Goal: Find specific page/section: Find specific page/section

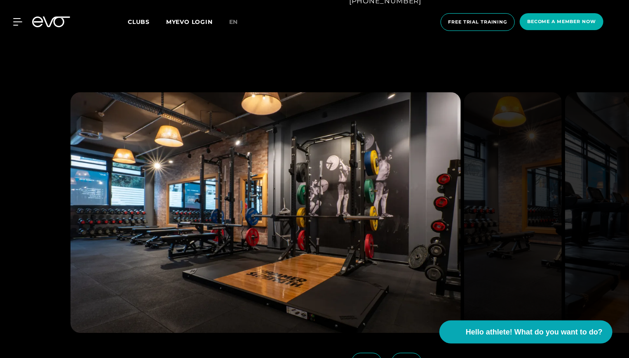
scroll to position [790, 0]
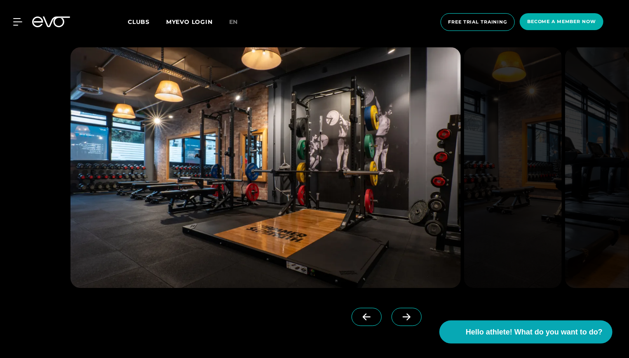
click at [397, 308] on span at bounding box center [406, 316] width 30 height 18
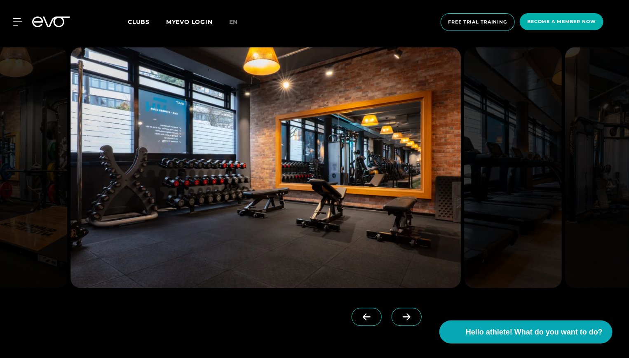
click at [397, 308] on span at bounding box center [406, 316] width 30 height 18
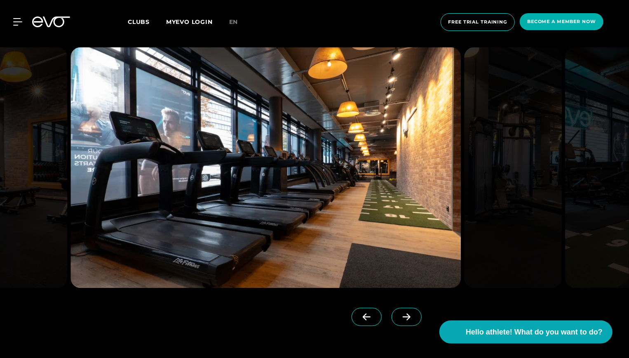
click at [397, 308] on span at bounding box center [406, 316] width 30 height 18
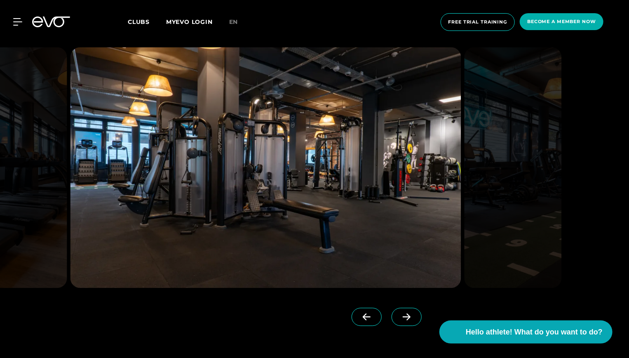
click at [397, 308] on span at bounding box center [406, 316] width 30 height 18
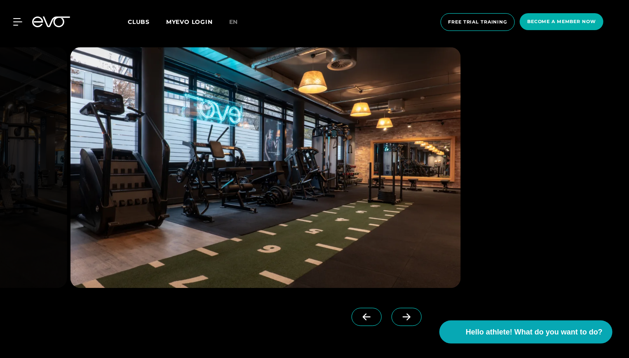
click at [397, 308] on span at bounding box center [406, 316] width 30 height 18
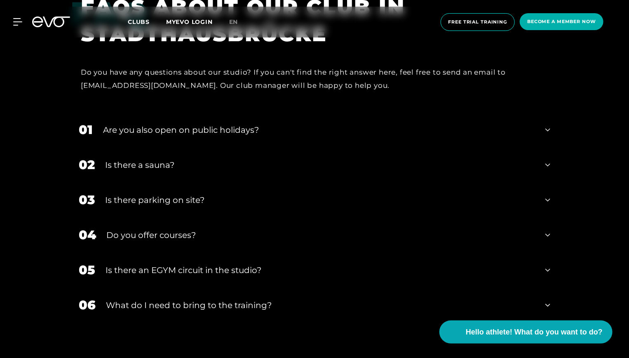
scroll to position [2964, 0]
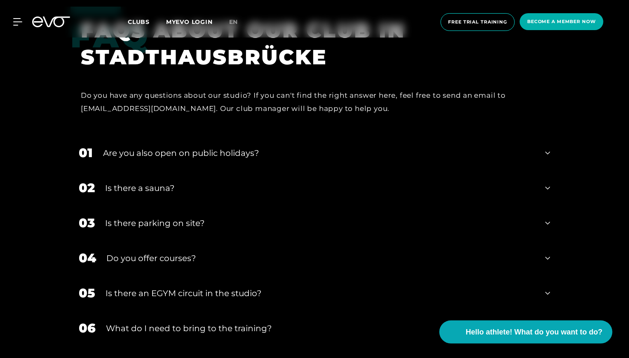
click at [201, 252] on div "Do you offer courses?" at bounding box center [320, 258] width 429 height 12
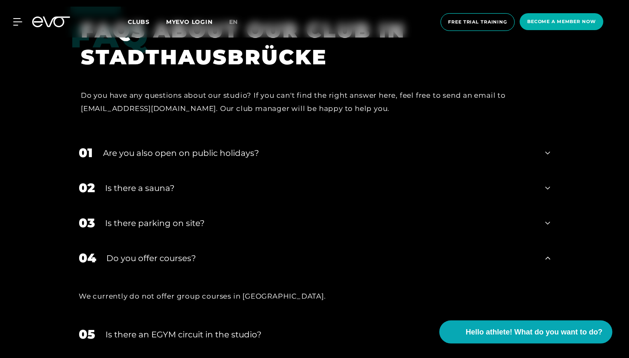
click at [201, 252] on div "Do you offer courses?" at bounding box center [320, 258] width 429 height 12
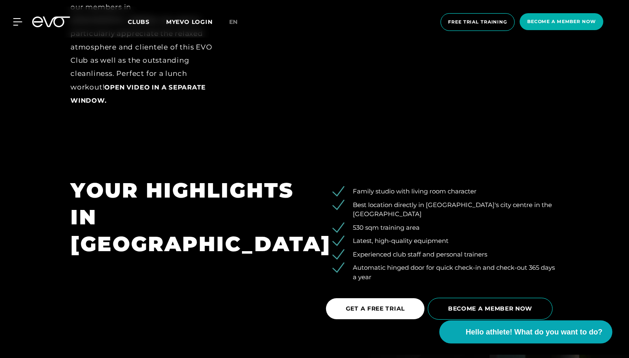
scroll to position [1197, 0]
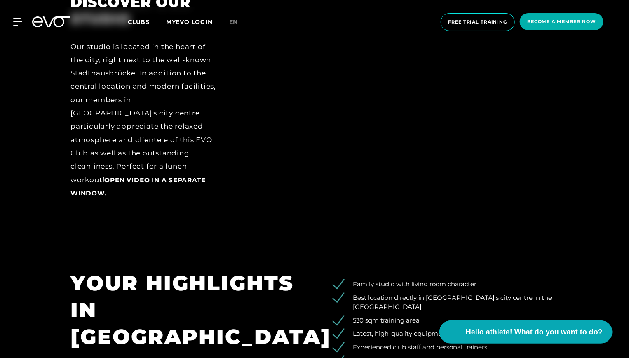
click at [142, 21] on span "Clubs" at bounding box center [139, 21] width 22 height 7
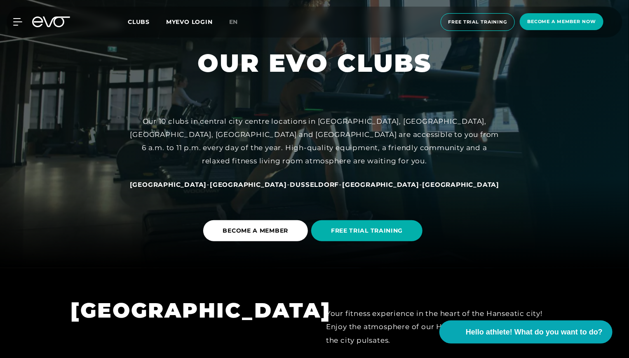
scroll to position [91, 0]
